Goal: Task Accomplishment & Management: Manage account settings

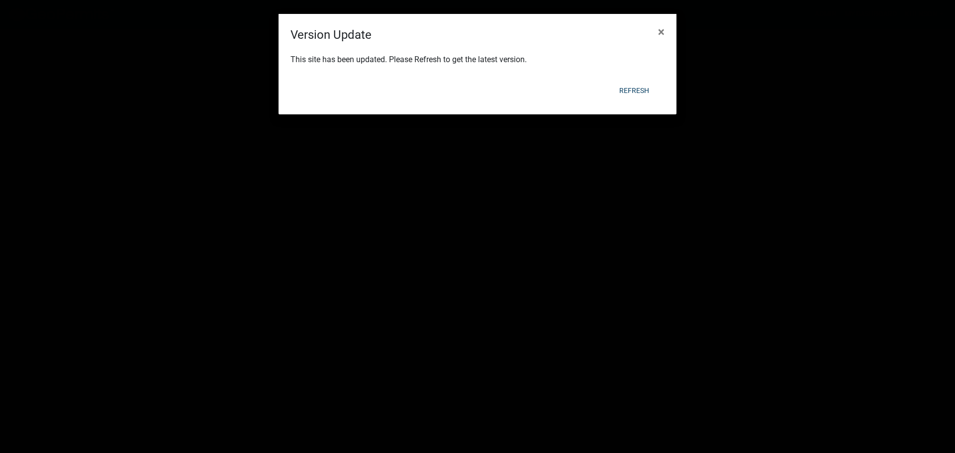
select select "[US_STATE]"
click at [631, 91] on button "Refresh" at bounding box center [634, 91] width 46 height 18
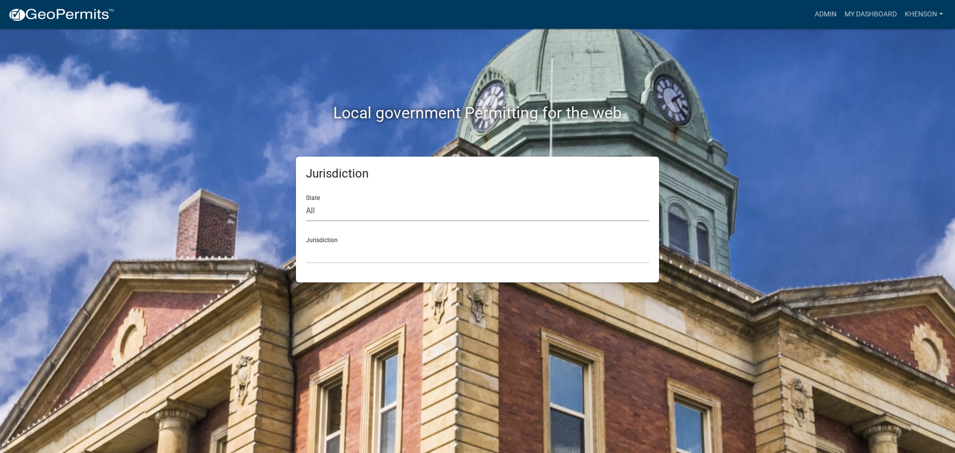
click at [321, 214] on select "All [US_STATE] [US_STATE] [US_STATE] [US_STATE] [US_STATE] [US_STATE] [US_STATE…" at bounding box center [477, 211] width 343 height 20
select select "[US_STATE]"
click at [306, 201] on select "All [US_STATE] [US_STATE] [US_STATE] [US_STATE] [US_STATE] [US_STATE] [US_STATE…" at bounding box center [477, 211] width 343 height 20
drag, startPoint x: 322, startPoint y: 221, endPoint x: 323, endPoint y: 252, distance: 31.4
click at [323, 252] on select "Carroll County, Georgia Cook County, Georgia Crawford County, Georgia Gilmer Co…" at bounding box center [477, 253] width 343 height 20
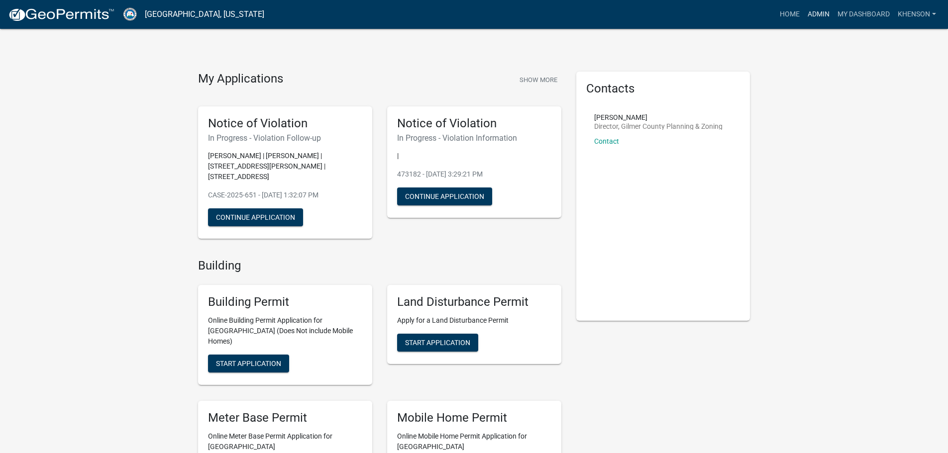
click at [814, 13] on link "Admin" at bounding box center [818, 14] width 30 height 19
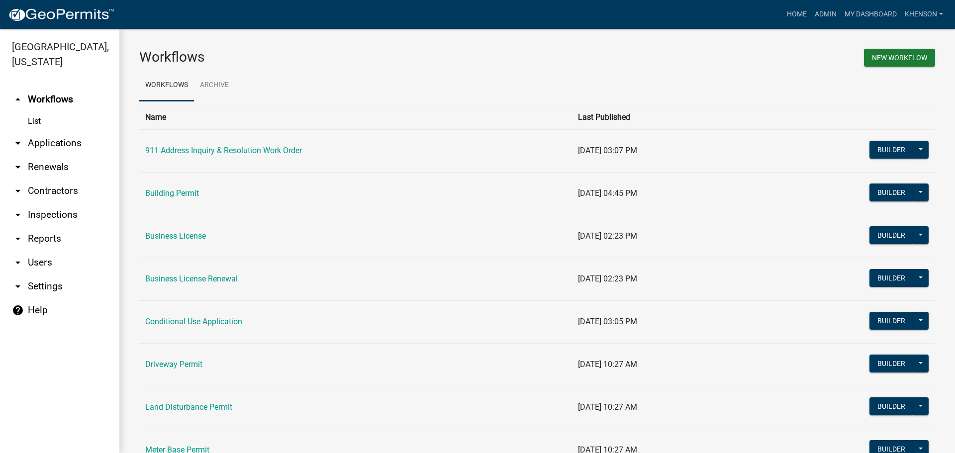
click at [55, 143] on link "arrow_drop_down Applications" at bounding box center [59, 143] width 119 height 24
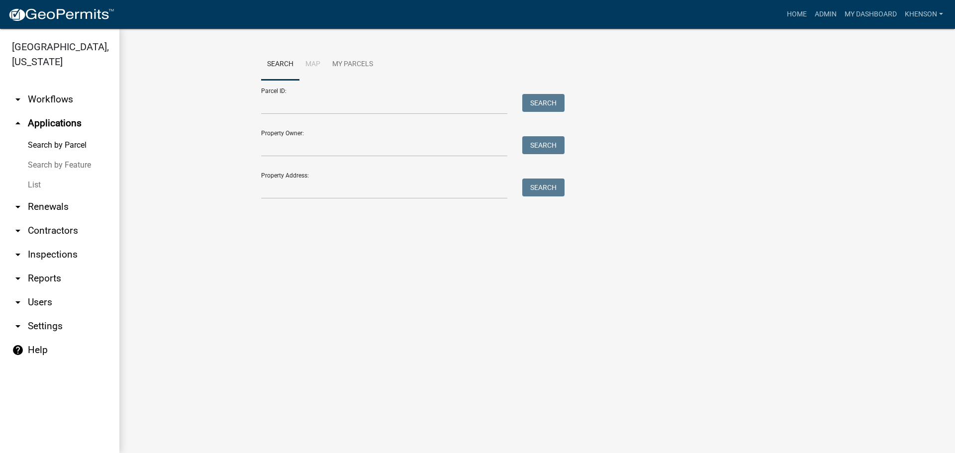
click at [35, 182] on link "List" at bounding box center [59, 185] width 119 height 20
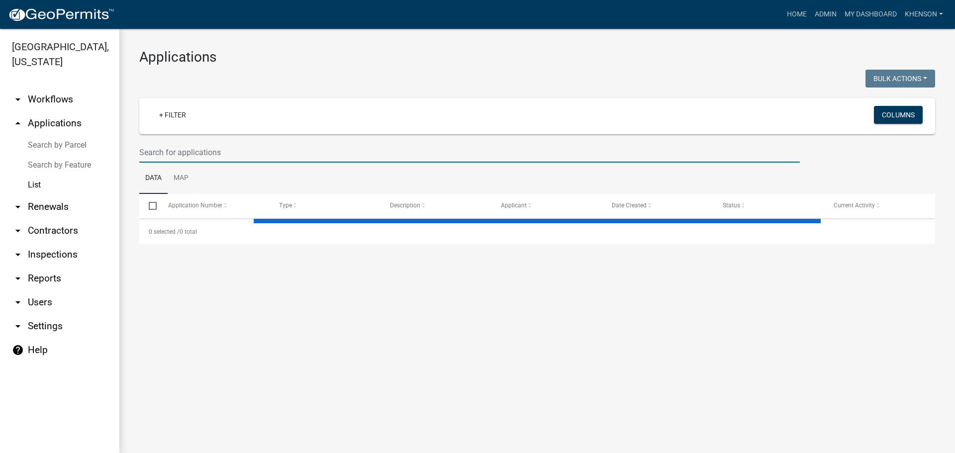
click at [187, 144] on input "text" at bounding box center [469, 152] width 661 height 20
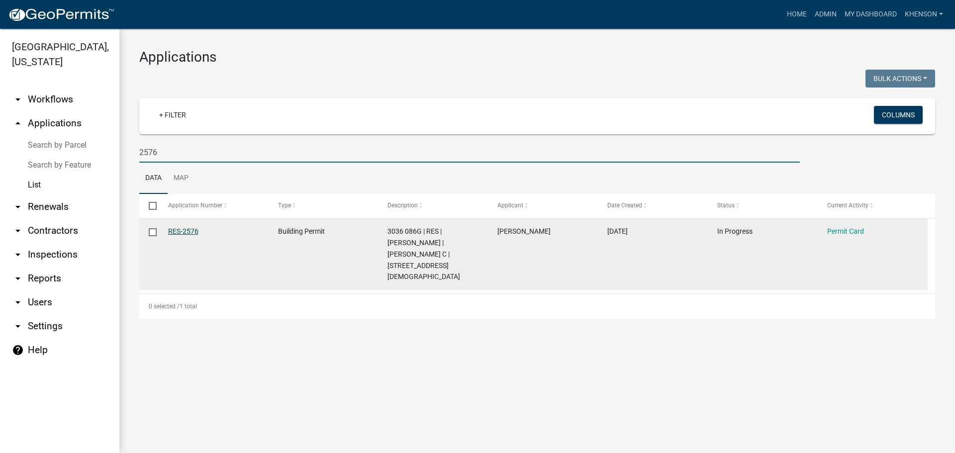
type input "2576"
click at [189, 231] on link "RES-2576" at bounding box center [183, 231] width 30 height 8
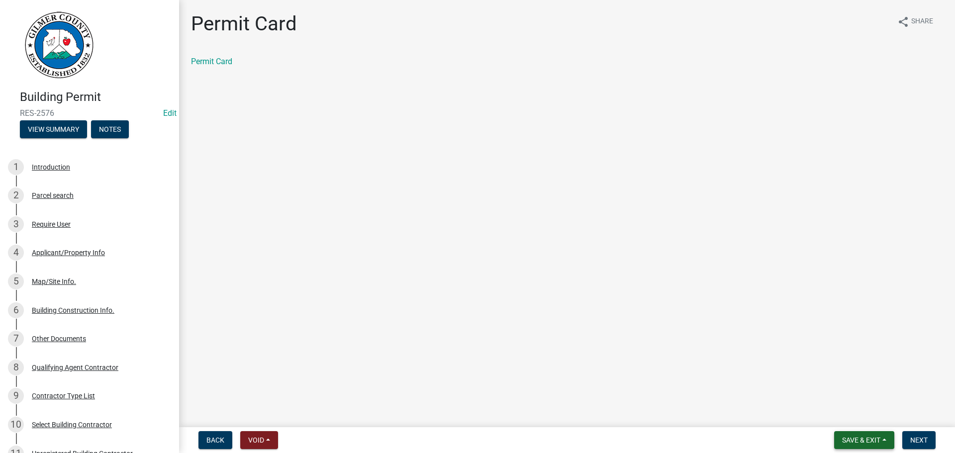
click at [856, 439] on span "Save & Exit" at bounding box center [861, 440] width 38 height 8
click at [845, 412] on button "Save & Exit" at bounding box center [855, 414] width 80 height 24
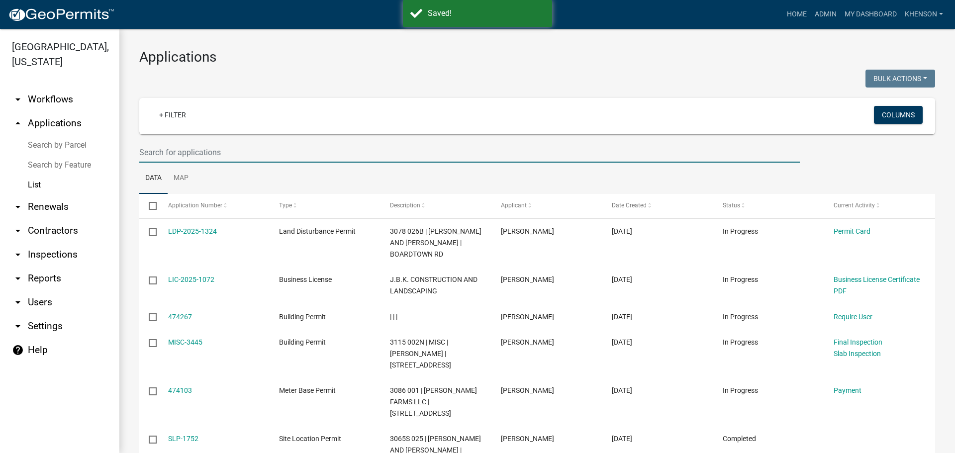
click at [159, 151] on input "text" at bounding box center [469, 152] width 661 height 20
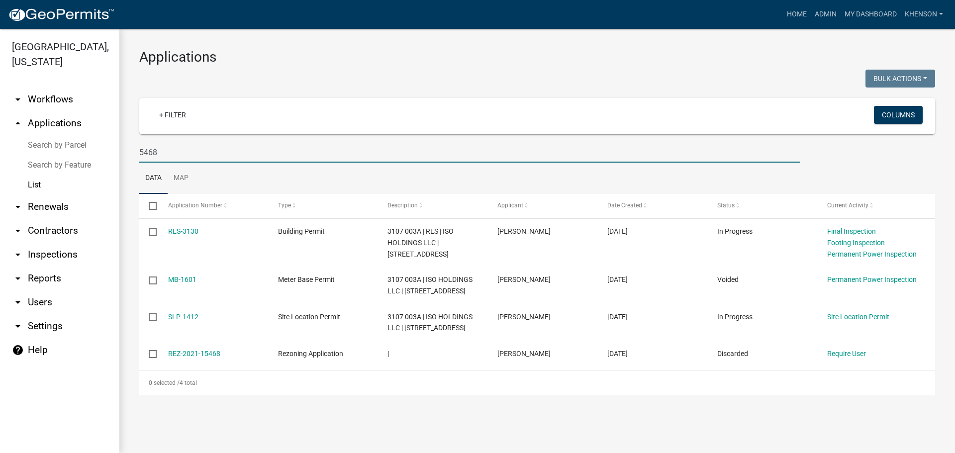
type input "5468"
